Goal: Transaction & Acquisition: Obtain resource

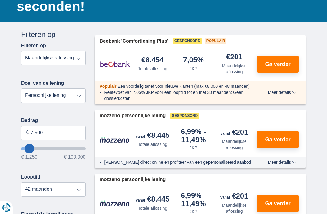
scroll to position [79, 0]
click at [62, 136] on input "7.500" at bounding box center [53, 133] width 65 height 15
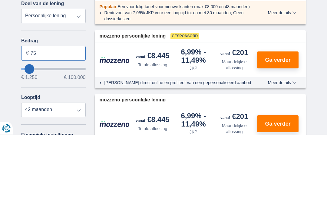
type input "7"
type input "1"
type input "15.001"
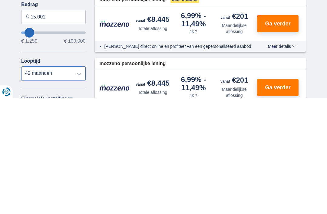
click at [78, 183] on select "12 maanden 18 maanden 24 maanden 30 maanden 36 maanden 42 maanden" at bounding box center [53, 190] width 65 height 15
type input "15250"
select select "84"
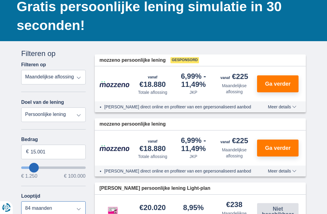
scroll to position [59, 0]
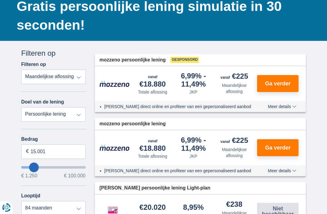
click at [283, 105] on span "Meer details" at bounding box center [282, 107] width 28 height 4
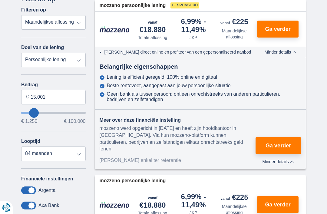
scroll to position [114, 0]
click at [284, 160] on span "Minder details" at bounding box center [279, 162] width 32 height 4
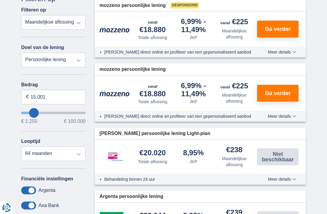
click at [283, 116] on span "Meer details" at bounding box center [282, 116] width 28 height 4
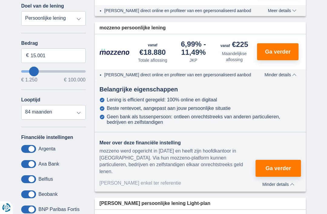
scroll to position [156, 0]
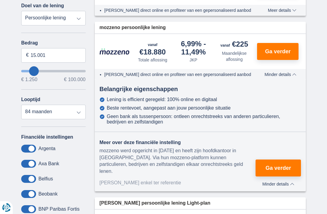
click at [281, 166] on span "Ga verder" at bounding box center [278, 168] width 25 height 5
